Goal: Information Seeking & Learning: Check status

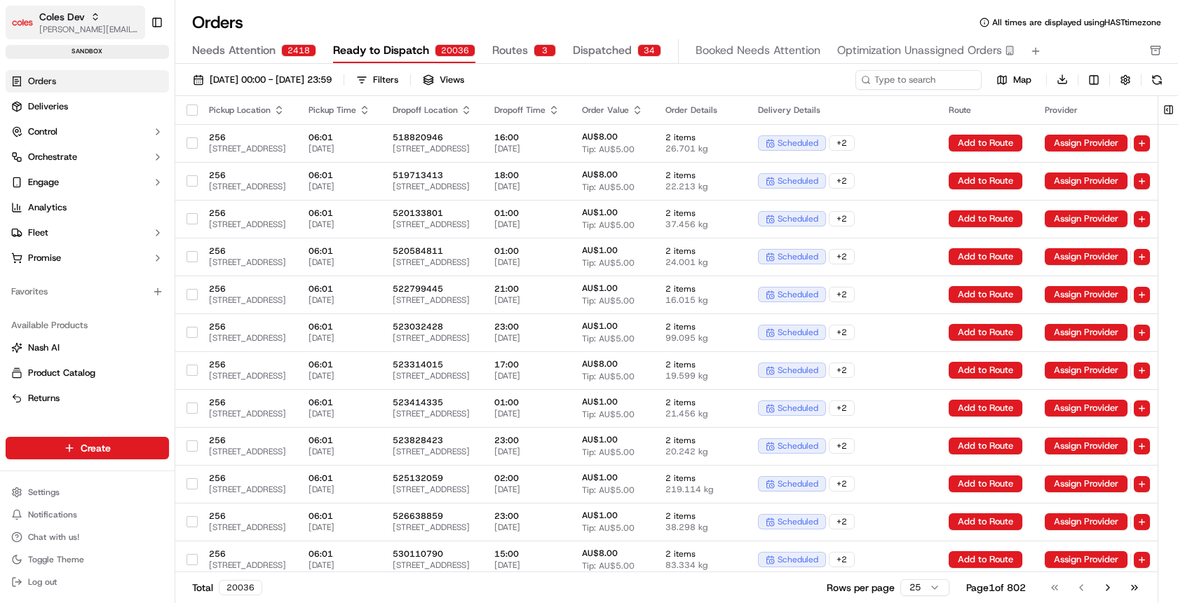
click at [80, 19] on span "Coles Dev" at bounding box center [62, 17] width 46 height 14
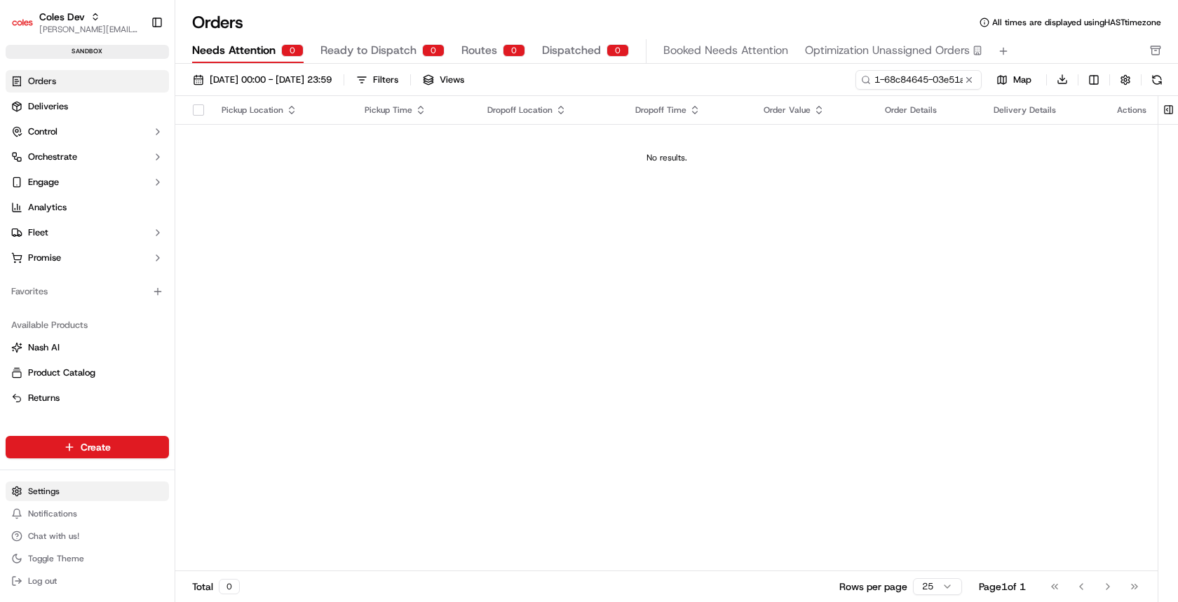
click at [50, 489] on html "Coles Dev barry@usenash.com Toggle Sidebar sandbox Orders Deliveries Control Or…" at bounding box center [589, 301] width 1178 height 602
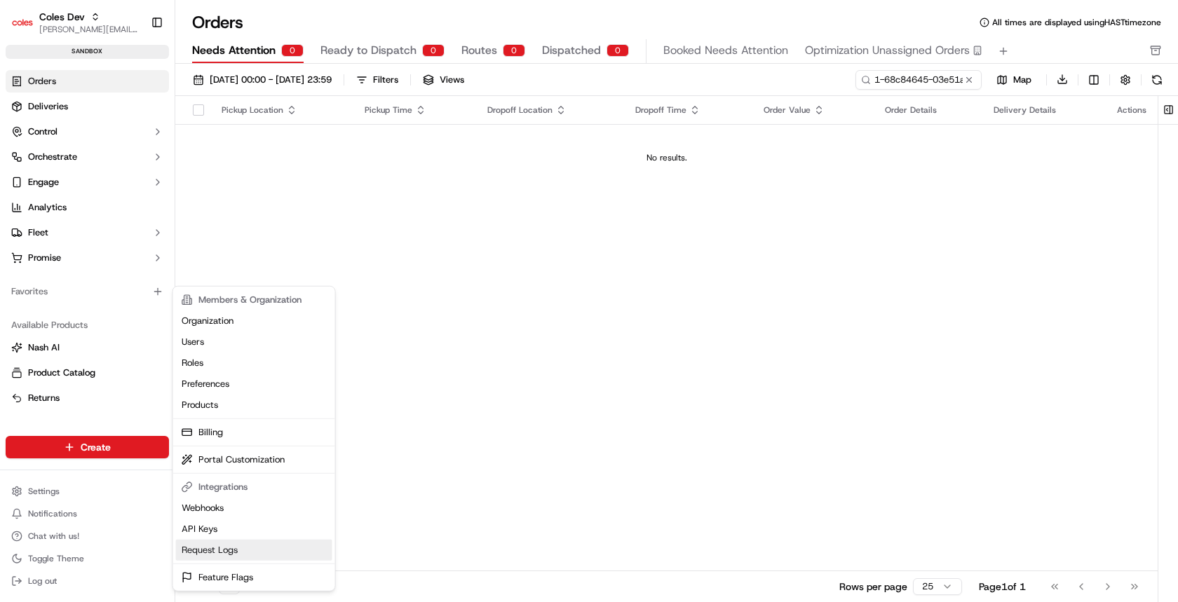
click at [216, 544] on link "Request Logs" at bounding box center [254, 550] width 156 height 21
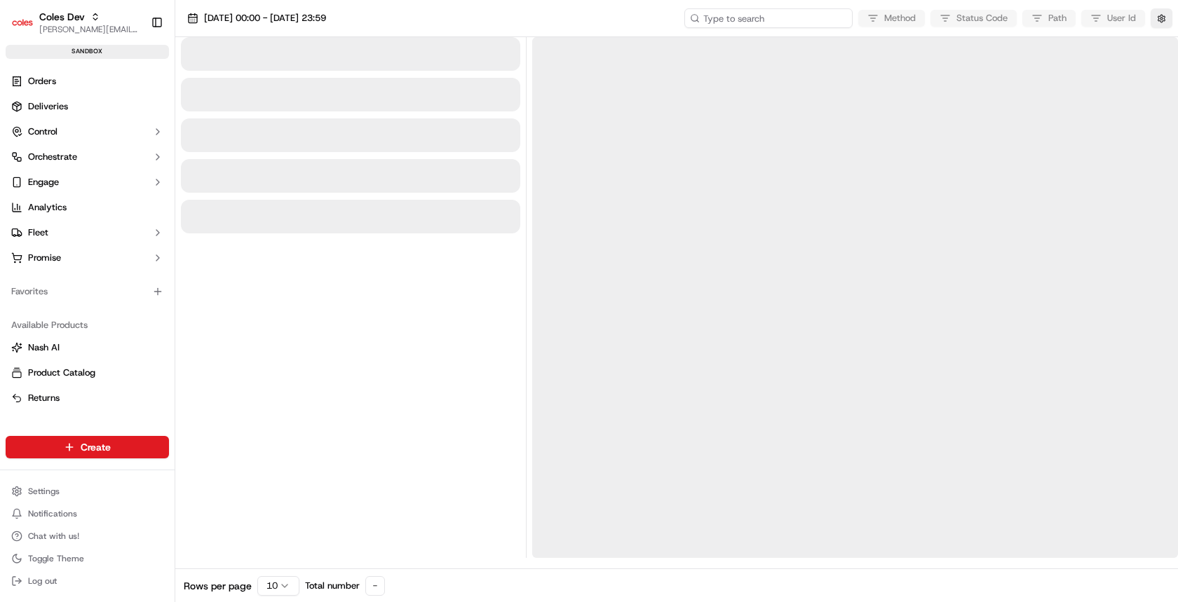
click at [819, 20] on input at bounding box center [768, 18] width 168 height 20
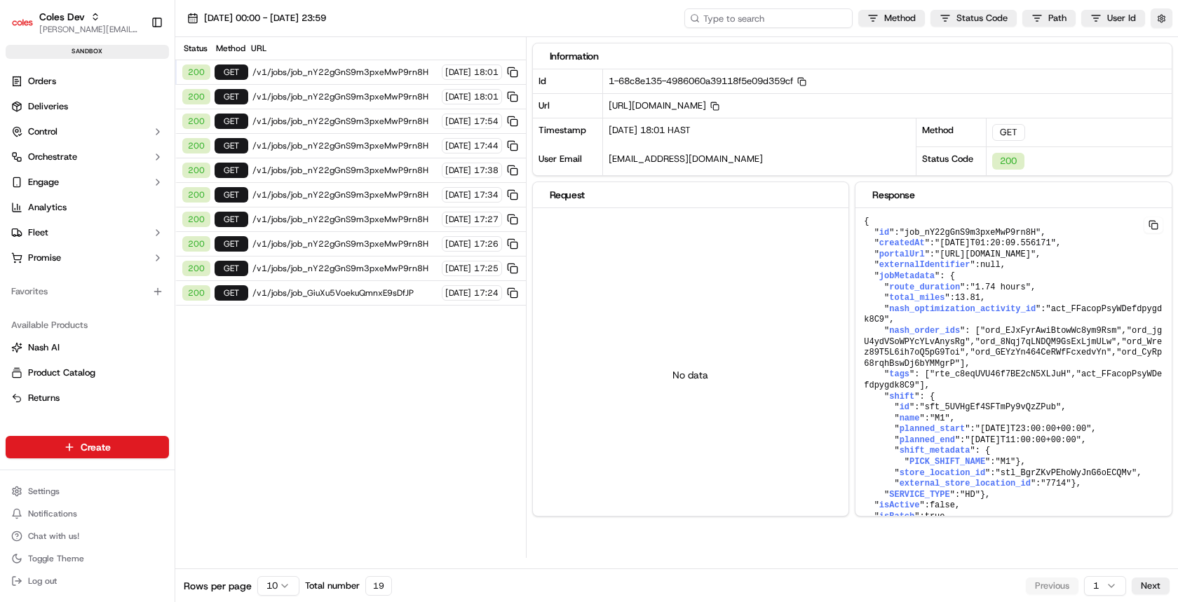
paste input "1-68c84645-03e51a2b1b415638620a15a2"
type input "1-68c84645-03e51a2b1b415638620a15a2"
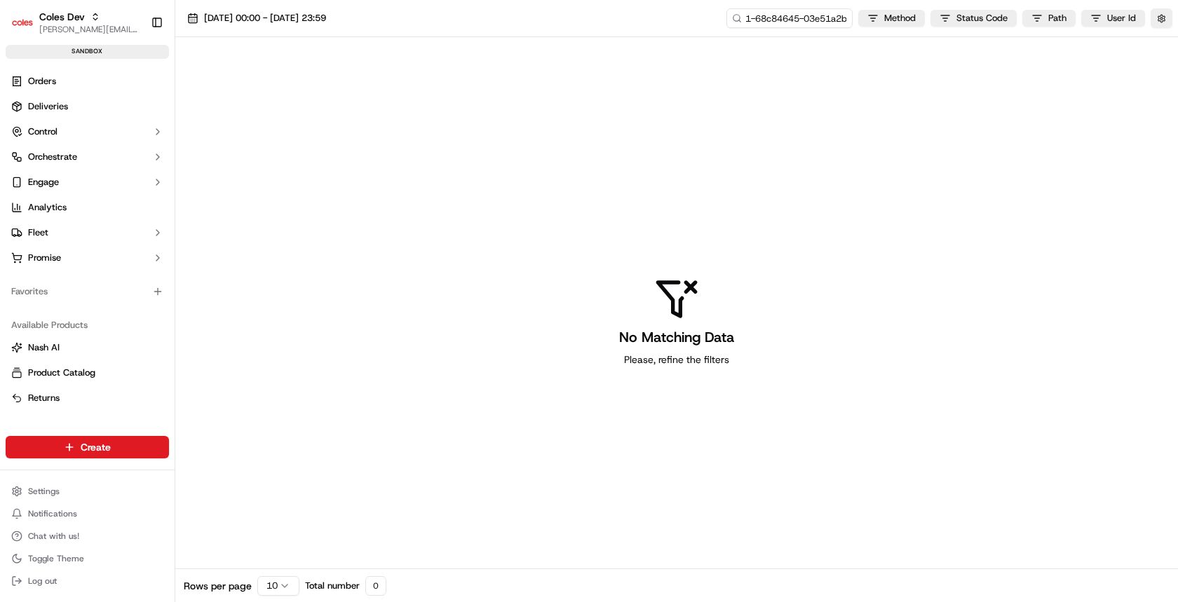
click at [780, 101] on div "No Matching Data Please, refine the filters" at bounding box center [676, 321] width 1003 height 569
click at [326, 15] on span "15/09/2025 00:00 - 15/09/2025 23:59" at bounding box center [265, 18] width 122 height 13
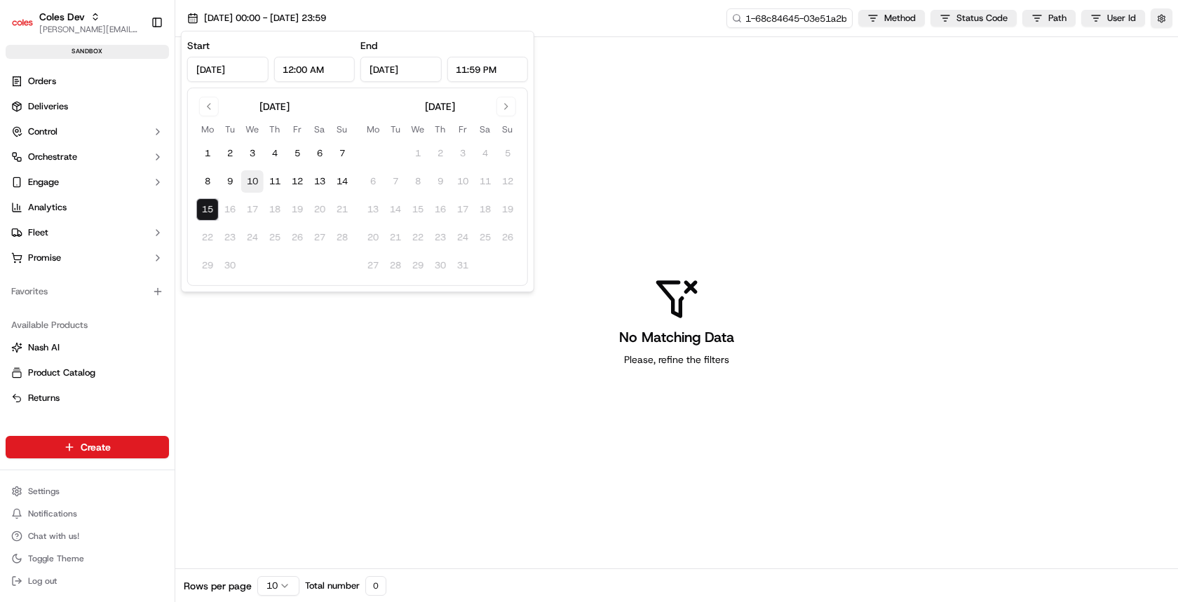
click at [259, 179] on button "10" at bounding box center [252, 181] width 22 height 22
type input "Sep 10, 2025"
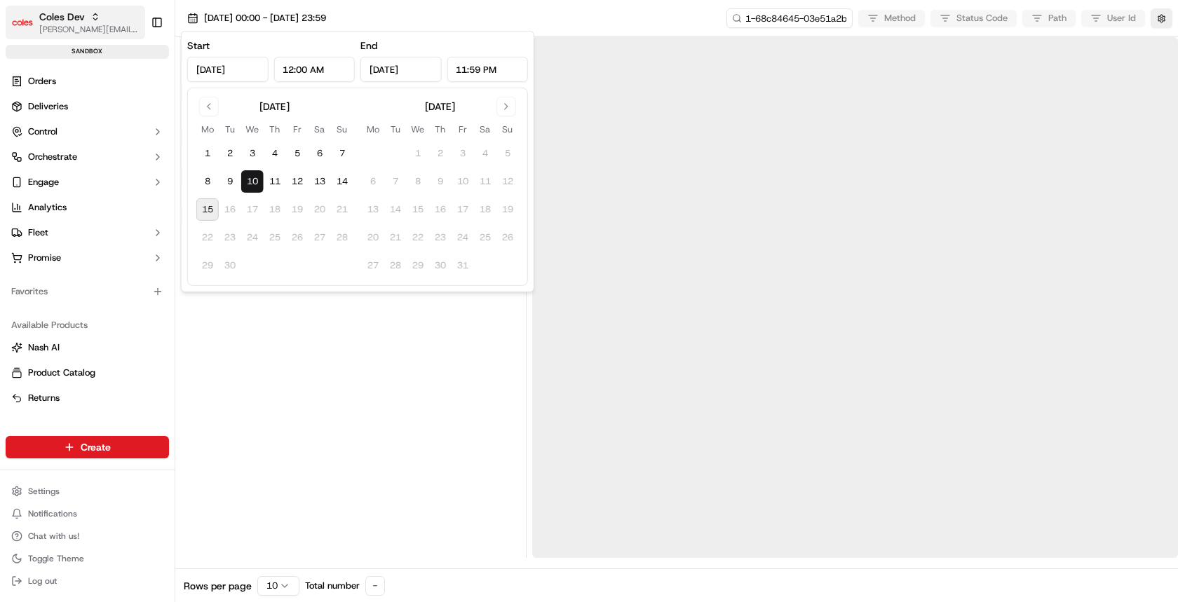
click at [103, 32] on span "[PERSON_NAME][EMAIL_ADDRESS][DOMAIN_NAME]" at bounding box center [89, 29] width 100 height 11
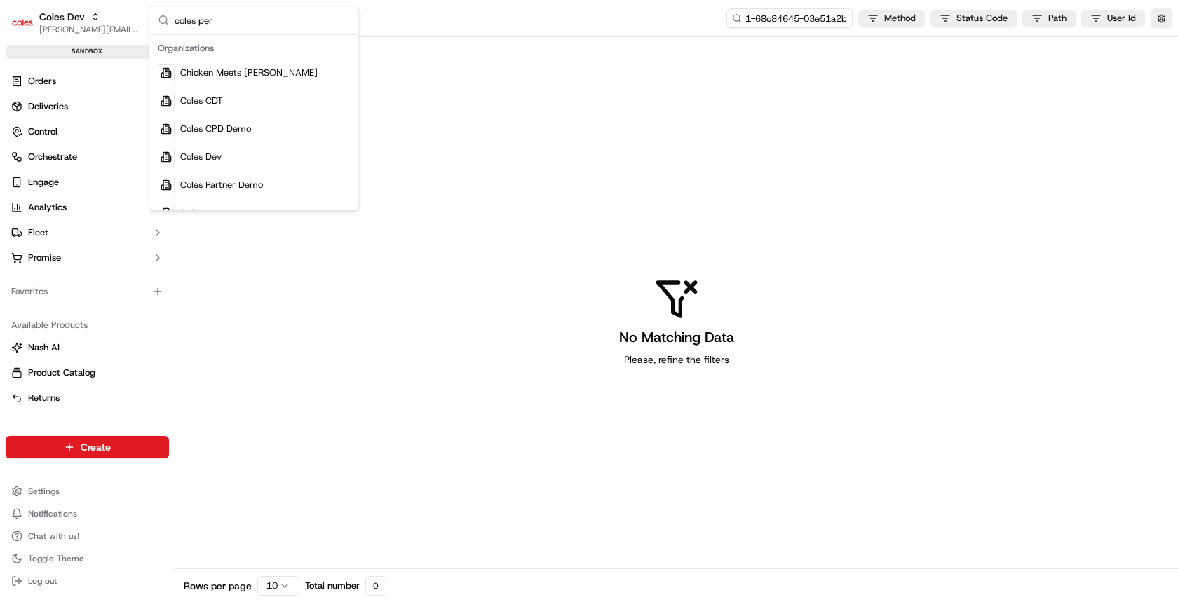
type input "coles perf"
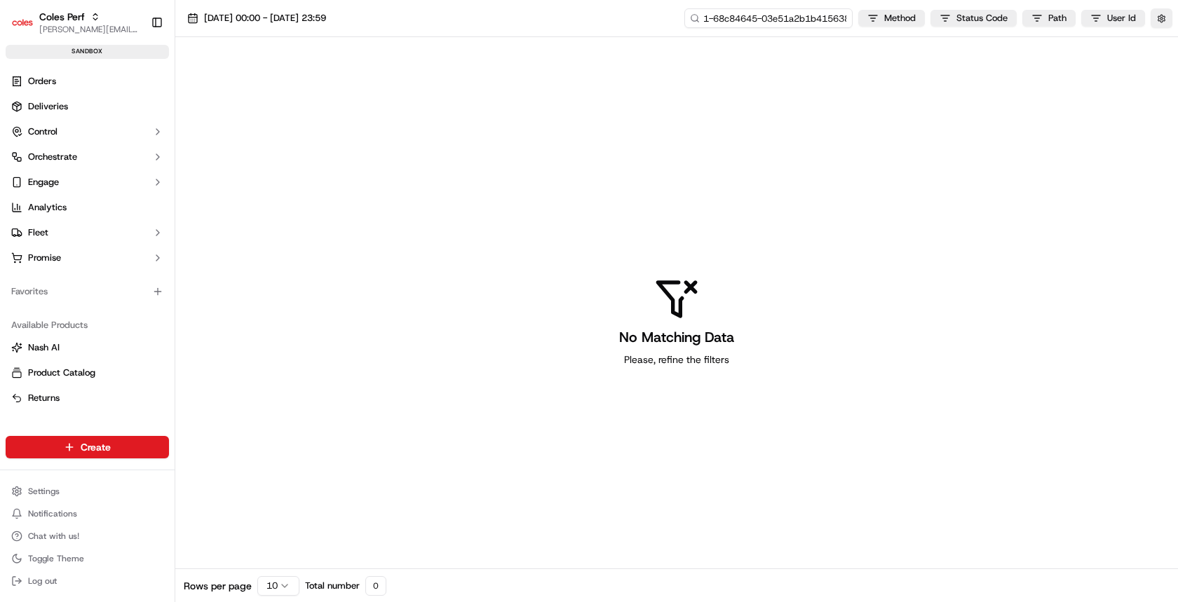
click at [810, 16] on input "1-68c84645-03e51a2b1b415638620a15a2" at bounding box center [768, 18] width 168 height 20
click at [326, 24] on span "10/09/2025 00:00 - 10/09/2025 23:59" at bounding box center [265, 18] width 122 height 13
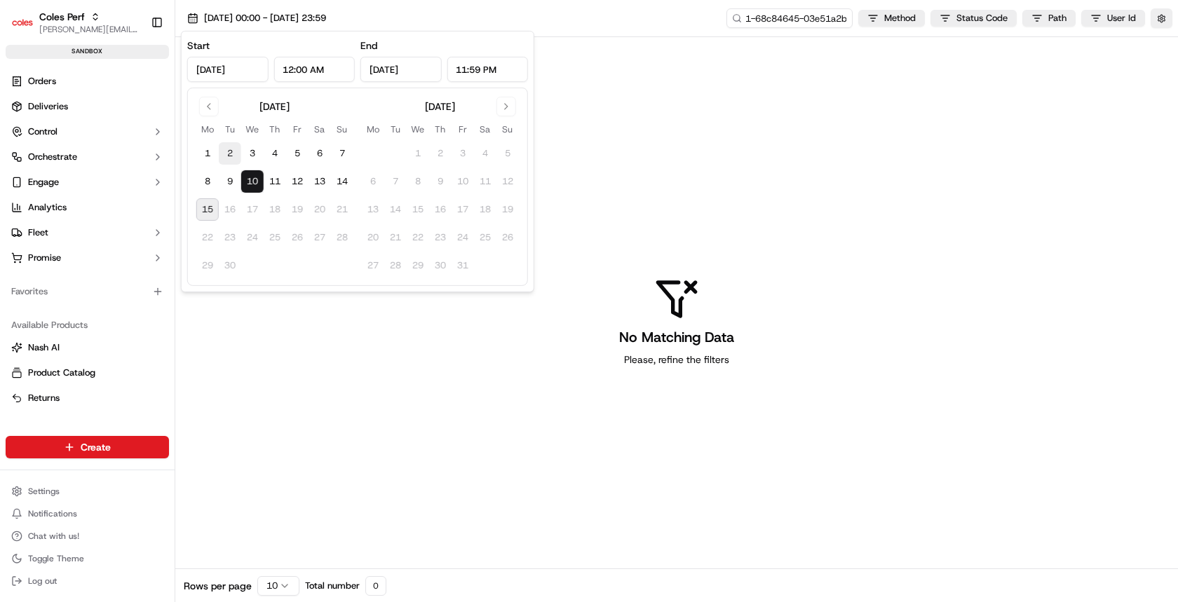
click at [238, 150] on button "2" at bounding box center [230, 153] width 22 height 22
type input "Sep 2, 2025"
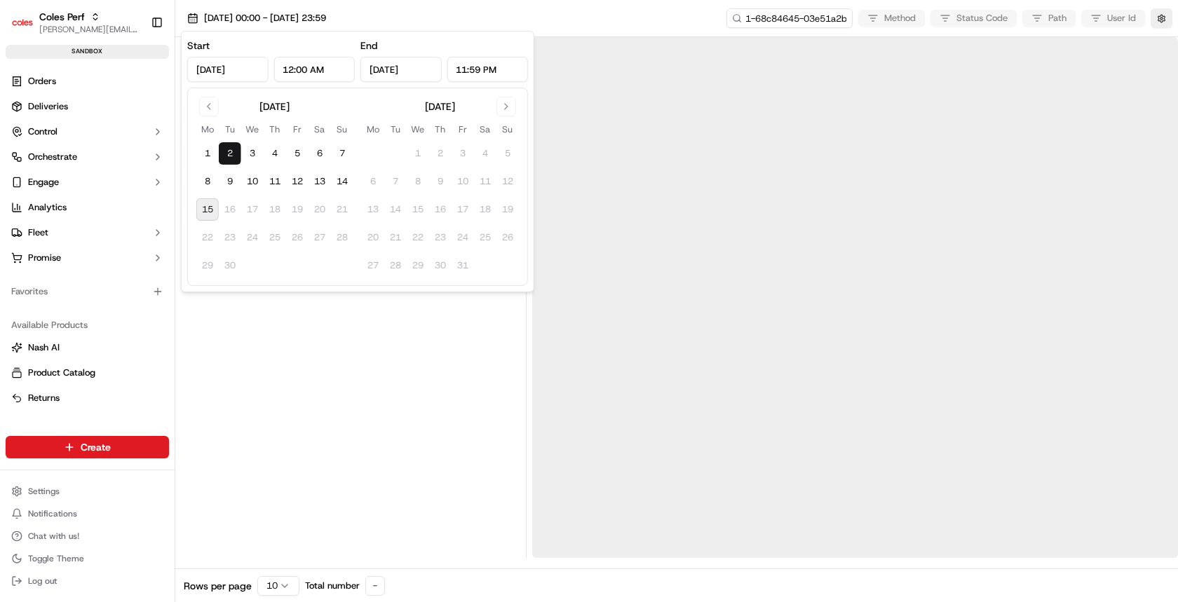
click at [212, 211] on button "15" at bounding box center [207, 209] width 22 height 22
type input "Sep 15, 2025"
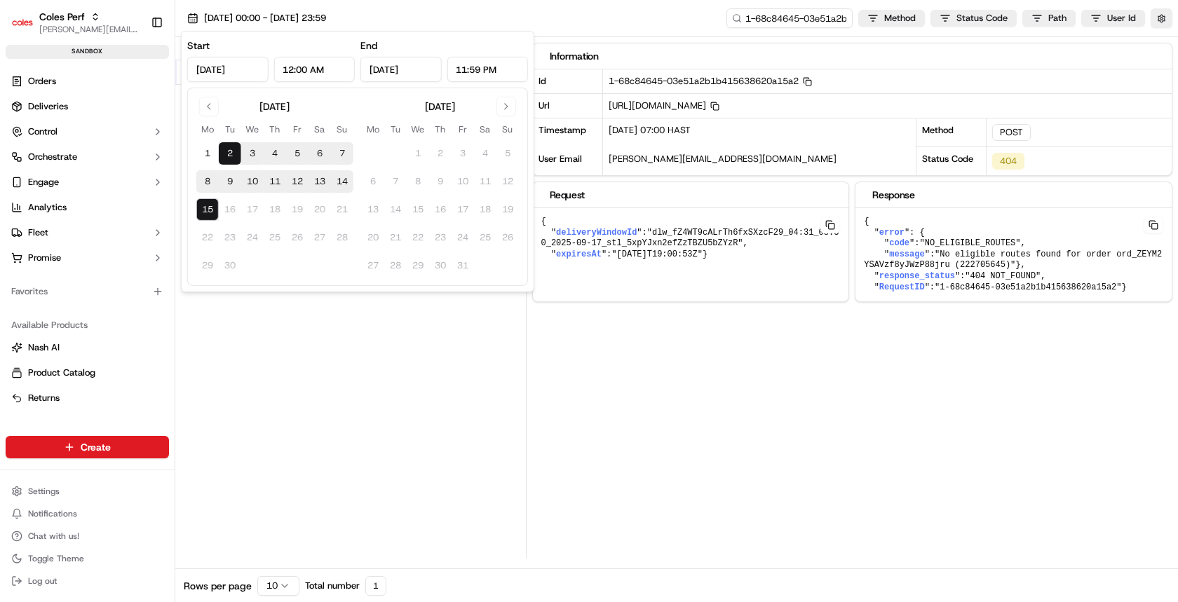
click at [649, 13] on div "02/09/2025 00:00 - 15/09/2025 23:59 1-68c84645-03e51a2b1b415638620a15a2 Method …" at bounding box center [676, 18] width 1003 height 37
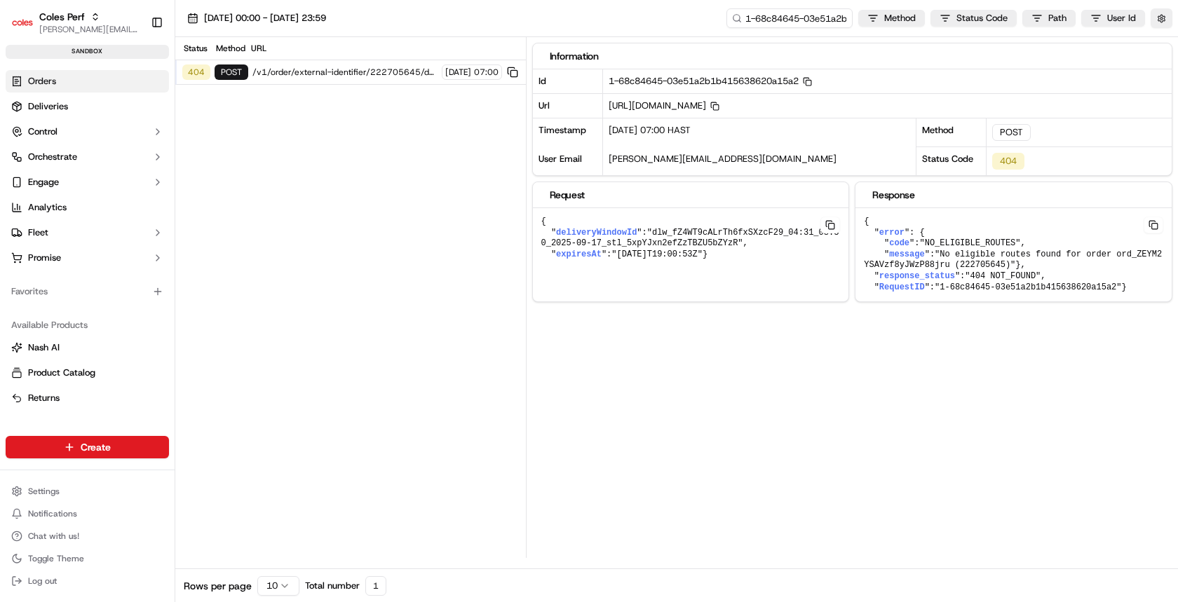
click at [76, 83] on link "Orders" at bounding box center [87, 81] width 163 height 22
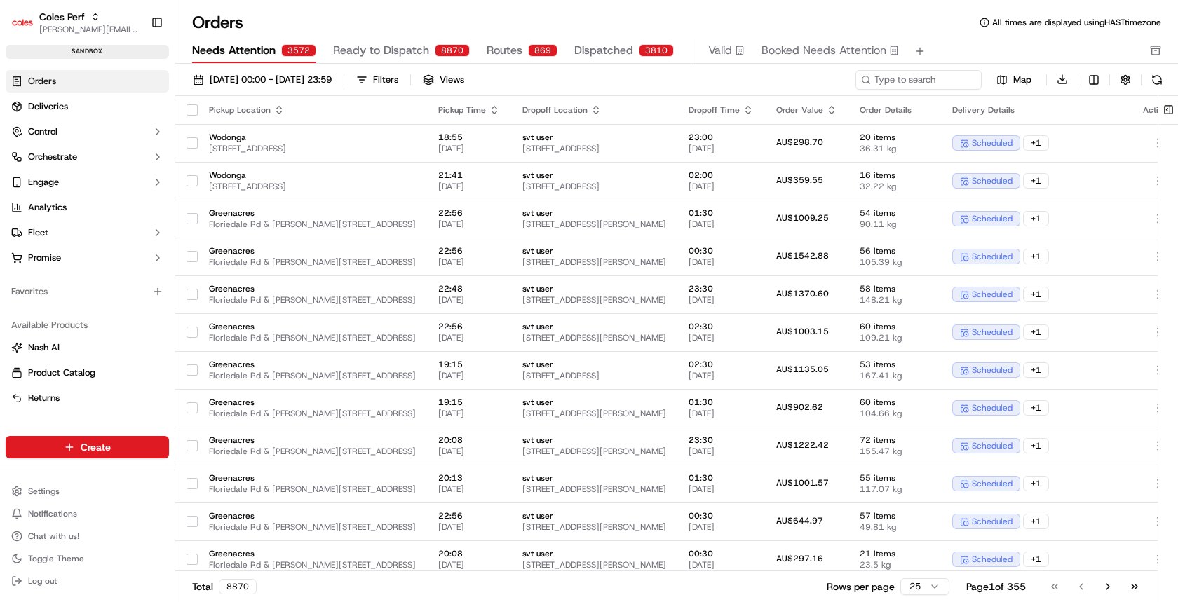
click at [513, 50] on span "Routes" at bounding box center [505, 50] width 36 height 17
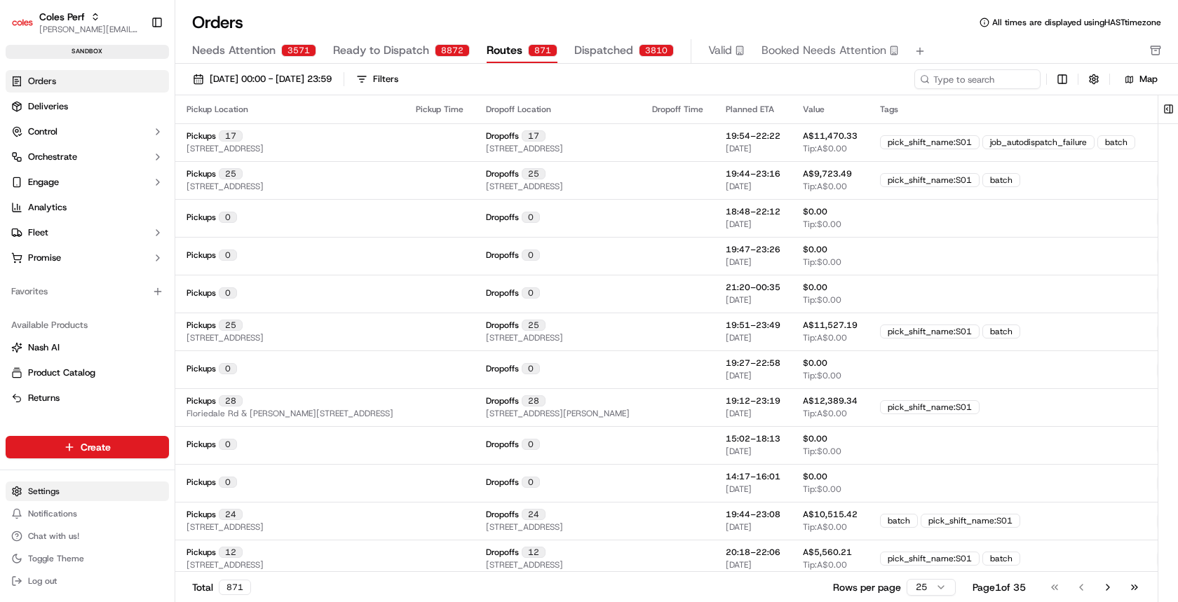
click at [64, 487] on html "Coles Perf barry@usenash.com Toggle Sidebar sandbox Orders Deliveries Control O…" at bounding box center [589, 301] width 1178 height 602
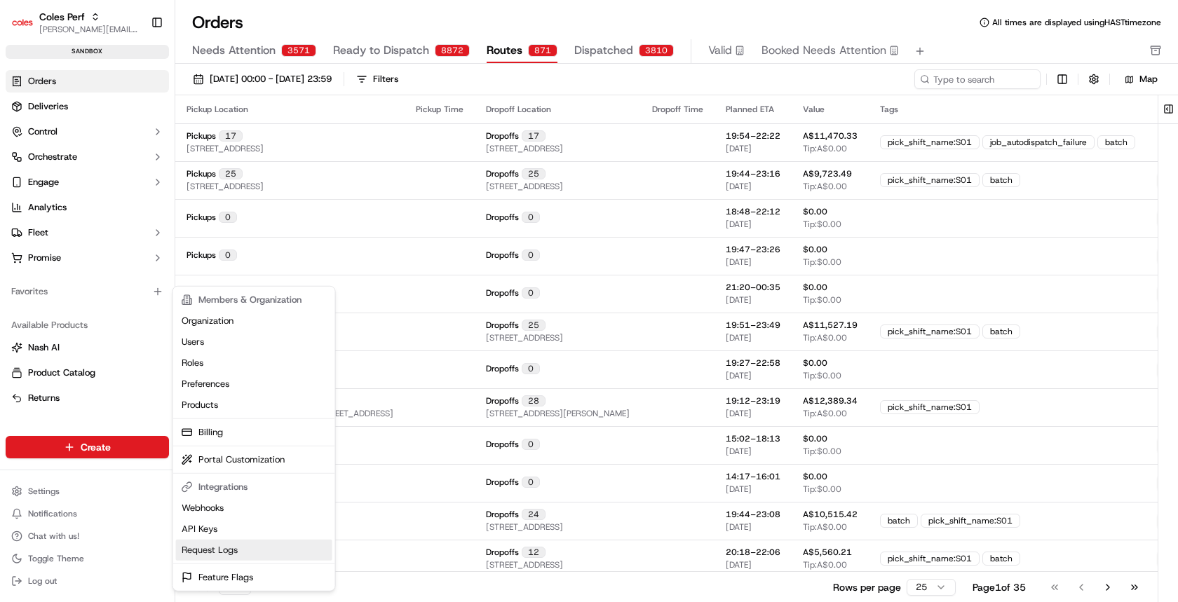
click at [227, 540] on link "Request Logs" at bounding box center [254, 550] width 156 height 21
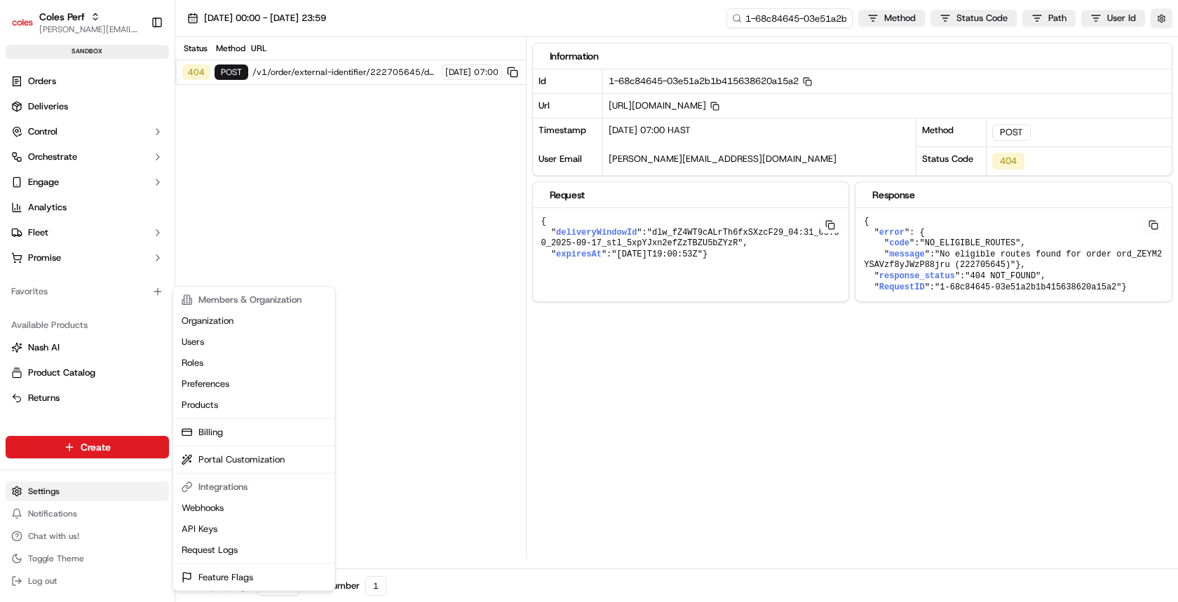
click at [53, 489] on html "Coles Perf barry@usenash.com Toggle Sidebar sandbox Orders Deliveries Control O…" at bounding box center [589, 301] width 1178 height 602
click at [225, 529] on link "API Keys" at bounding box center [254, 529] width 156 height 21
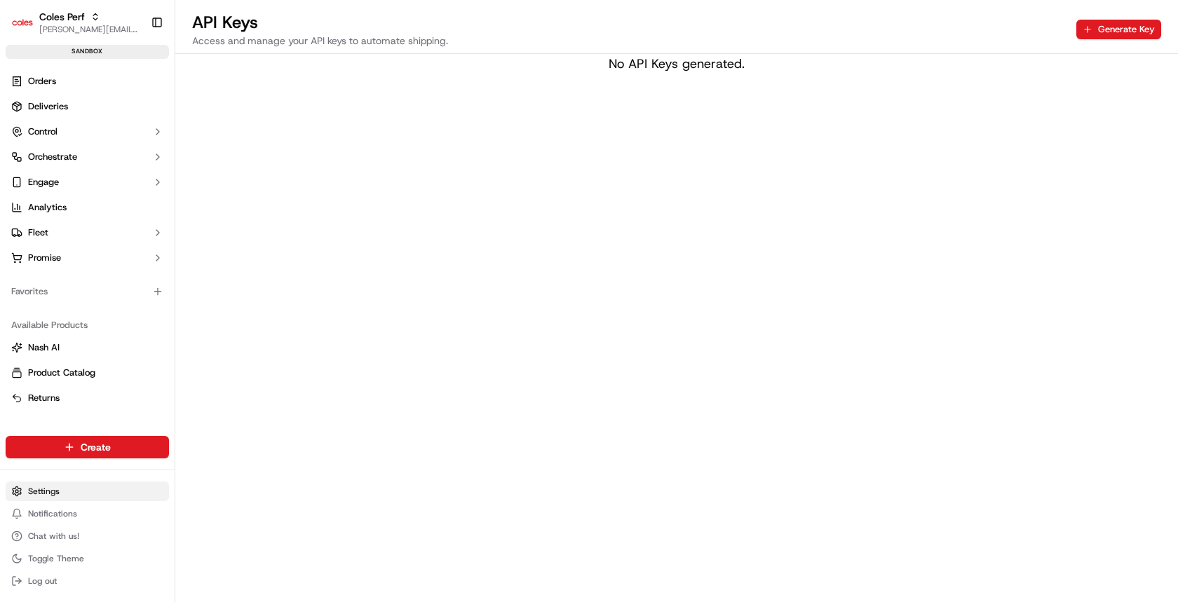
click at [90, 496] on html "Coles Perf barry@usenash.com Toggle Sidebar sandbox Orders Deliveries Control O…" at bounding box center [589, 301] width 1178 height 602
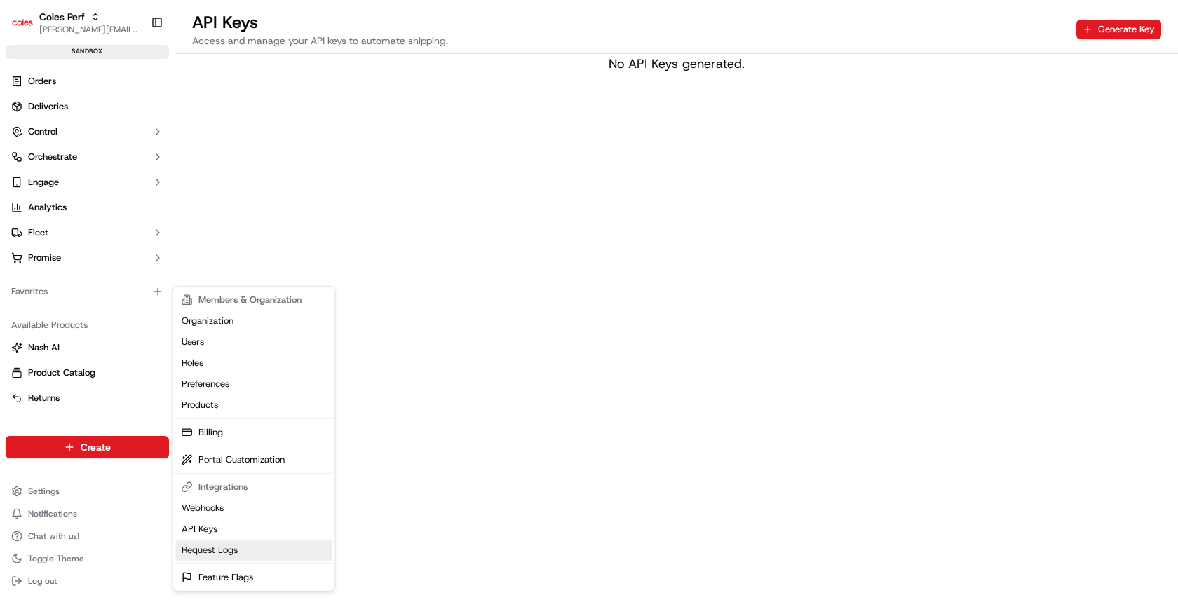
click at [224, 551] on link "Request Logs" at bounding box center [254, 550] width 156 height 21
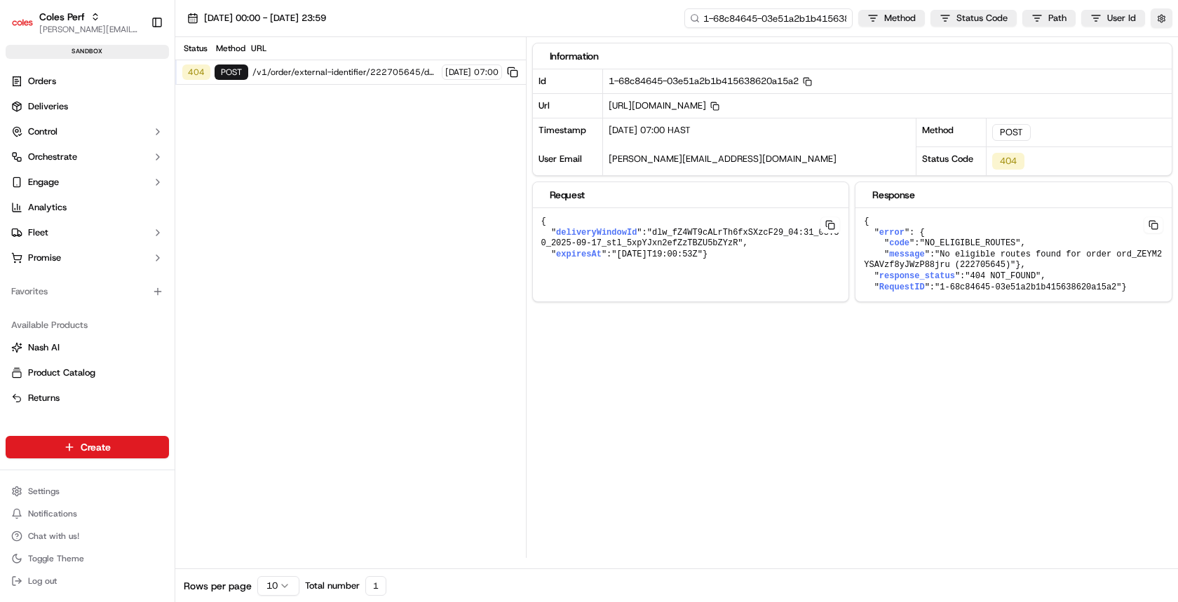
click at [756, 27] on input "1-68c84645-03e51a2b1b415638620a15a2" at bounding box center [768, 18] width 168 height 20
click at [756, 26] on input "1-68c84645-03e51a2b1b415638620a15a2" at bounding box center [768, 18] width 168 height 20
paste input "1-68c85b5b-70b6b66d2eae3e937420a465"
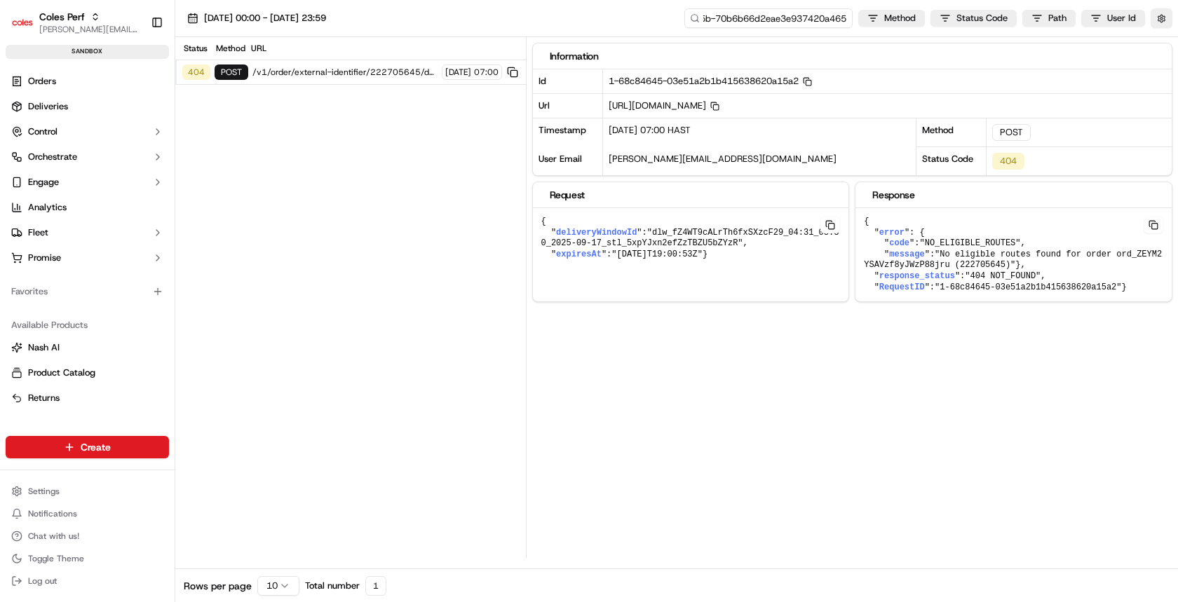
type input "1-68c85b5b-70b6b66d2eae3e937420a465"
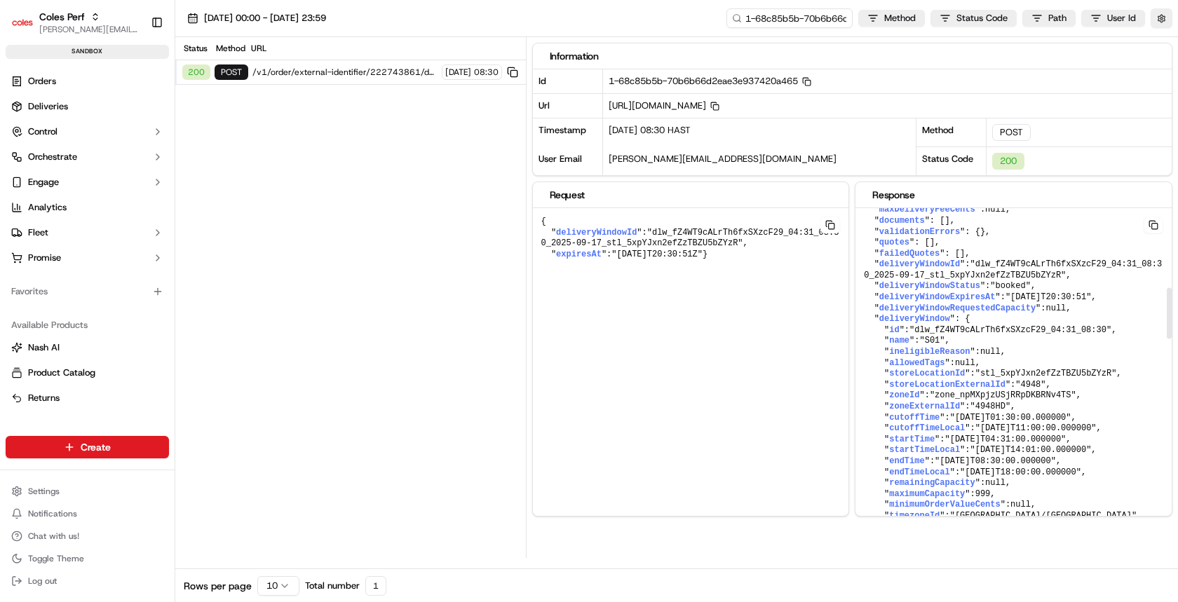
scroll to position [0, 0]
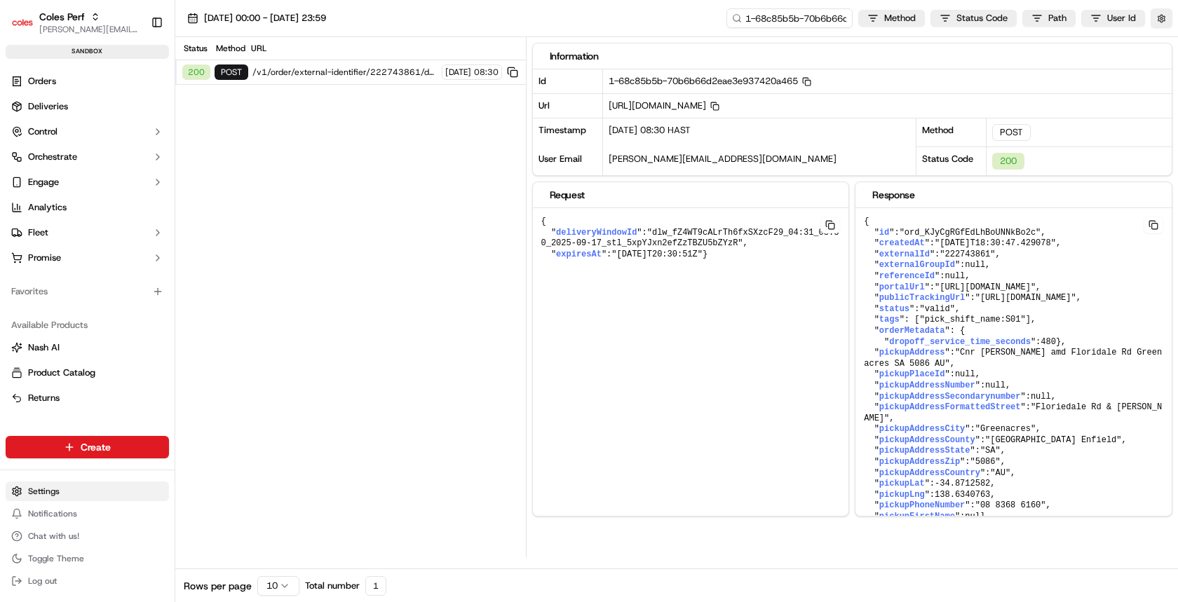
click at [56, 493] on html "Coles Perf barry@usenash.com Toggle Sidebar sandbox Orders Deliveries Control O…" at bounding box center [589, 301] width 1178 height 602
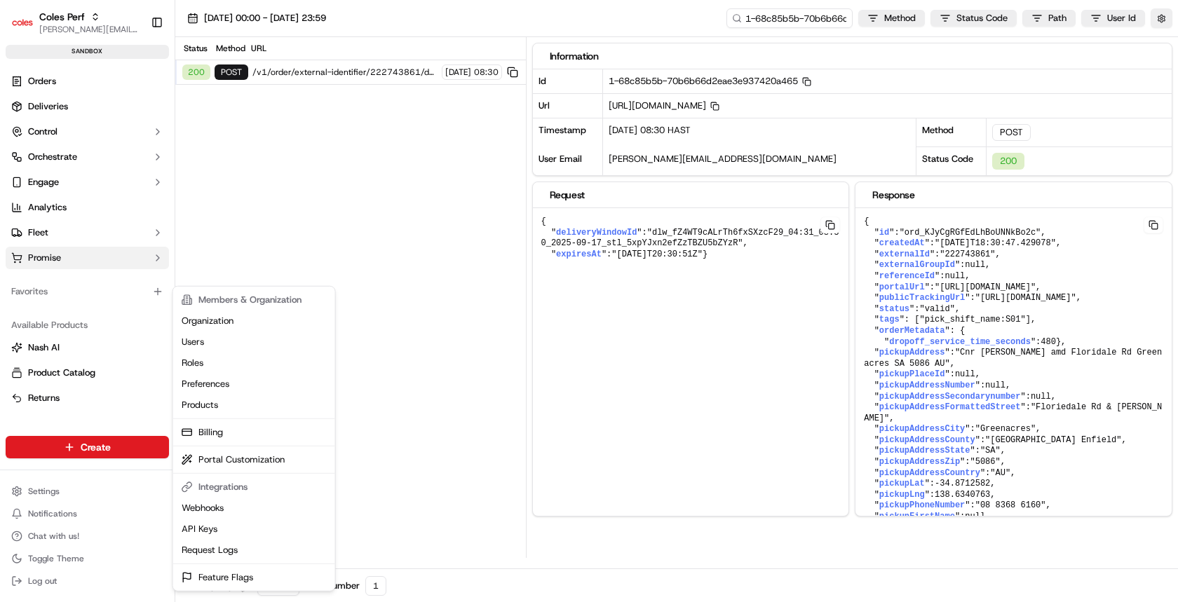
click at [64, 250] on html "Coles Perf barry@usenash.com Toggle Sidebar sandbox Orders Deliveries Control O…" at bounding box center [589, 301] width 1178 height 602
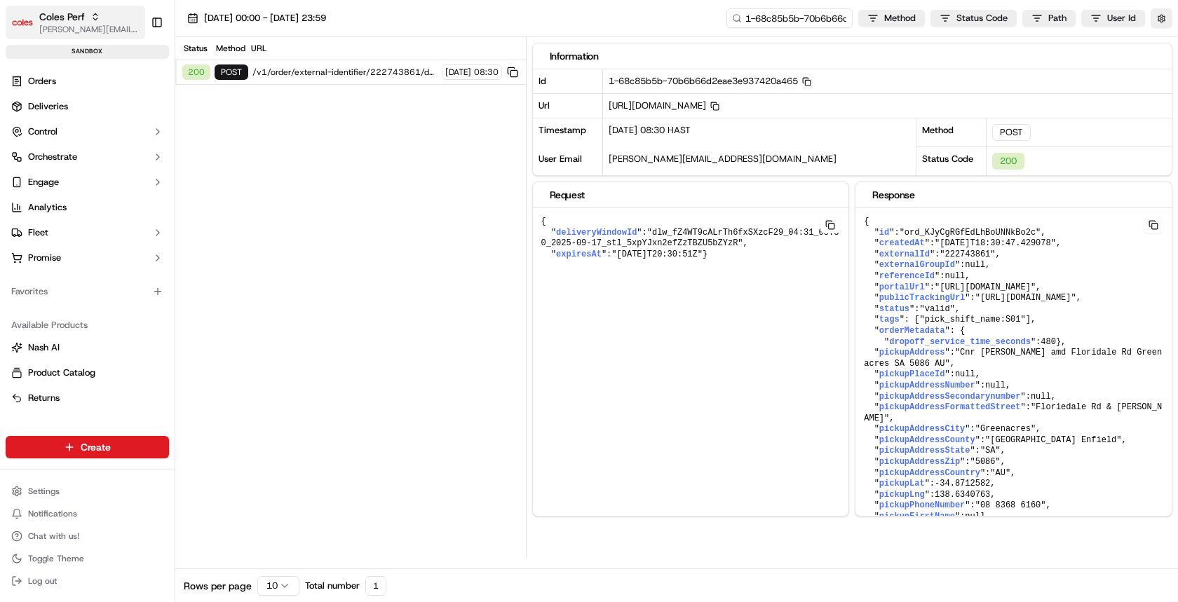
click at [63, 21] on span "Coles Perf" at bounding box center [62, 17] width 46 height 14
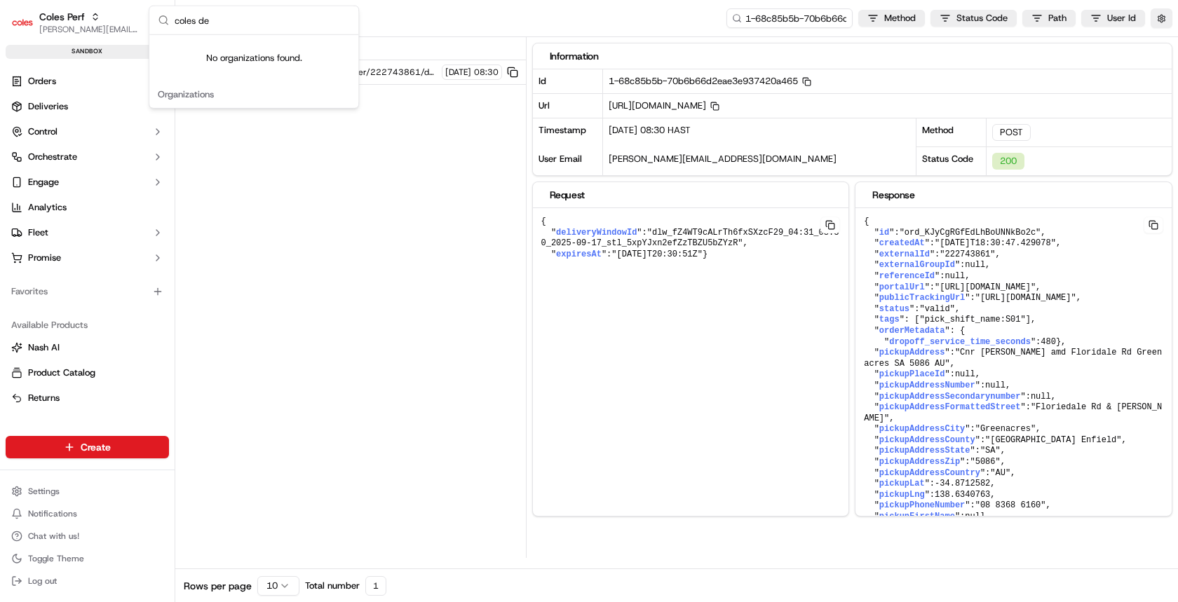
type input "coles dev"
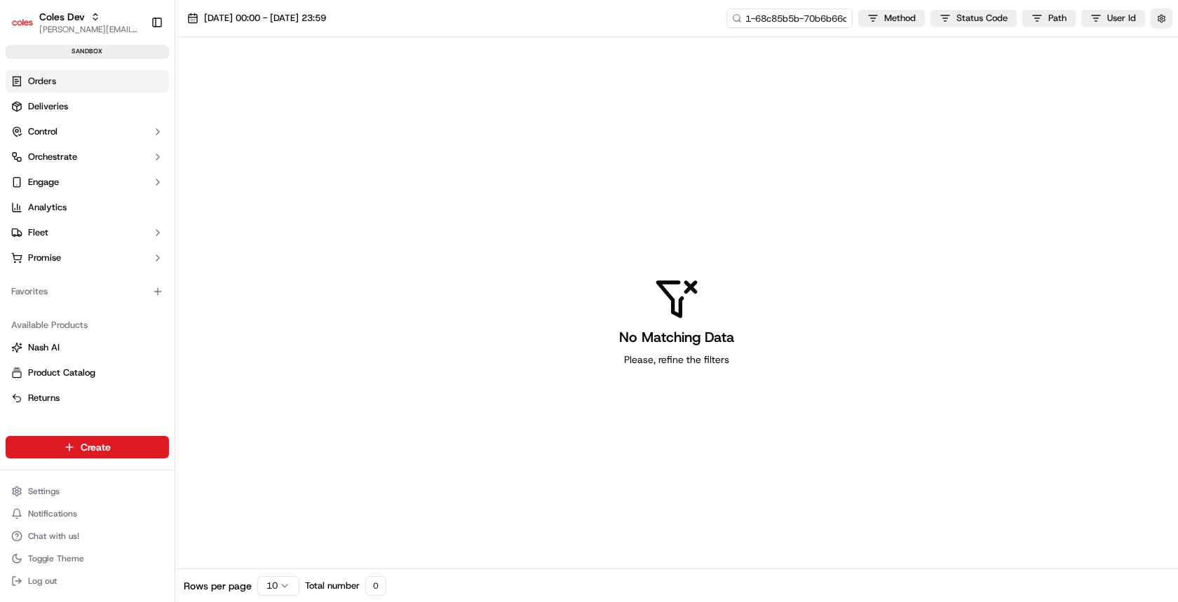
click at [74, 79] on link "Orders" at bounding box center [87, 81] width 163 height 22
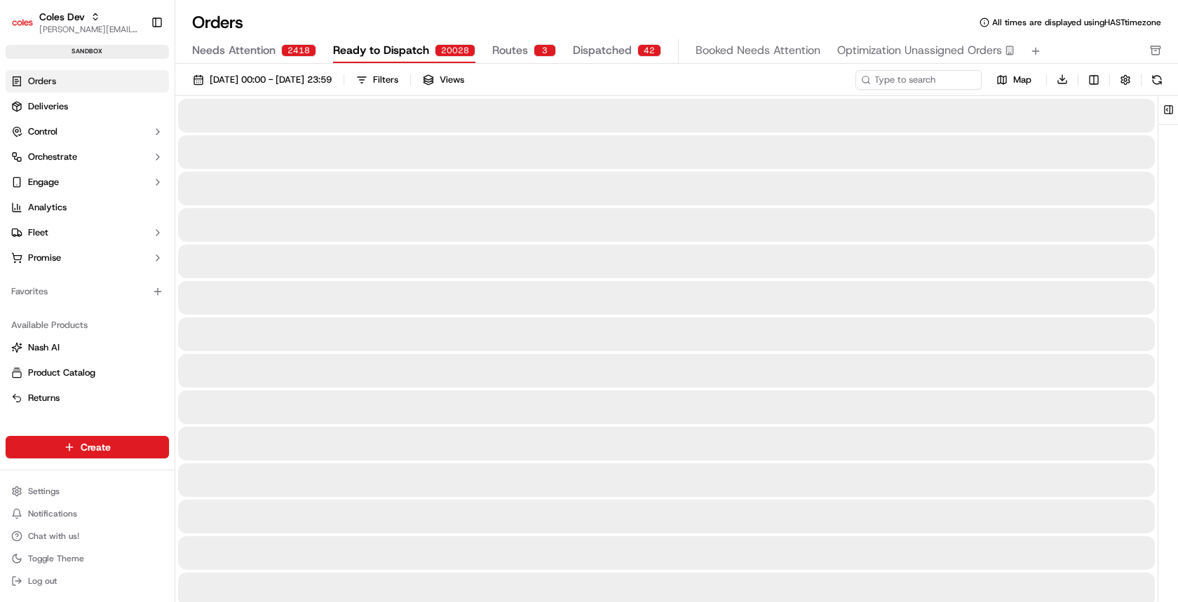
click at [388, 55] on span "Ready to Dispatch" at bounding box center [381, 50] width 96 height 17
